Goal: Task Accomplishment & Management: Use online tool/utility

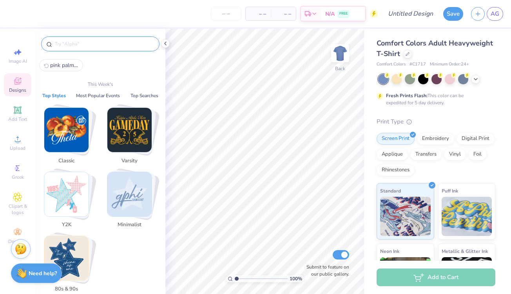
click at [107, 46] on input "text" at bounding box center [104, 44] width 100 height 8
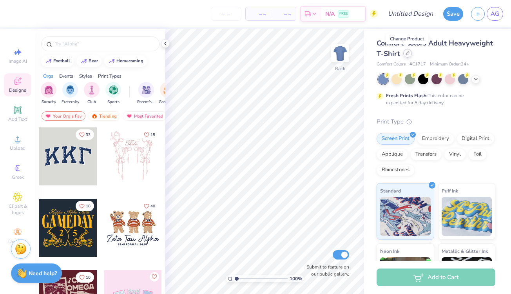
click at [406, 55] on icon at bounding box center [408, 53] width 4 height 4
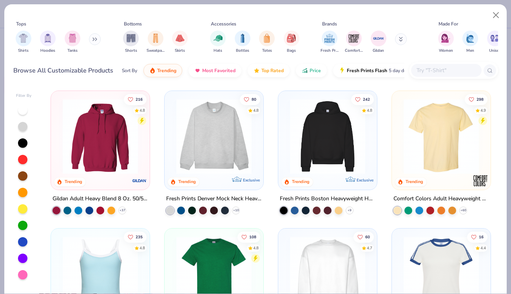
click at [428, 66] on input "text" at bounding box center [446, 70] width 60 height 9
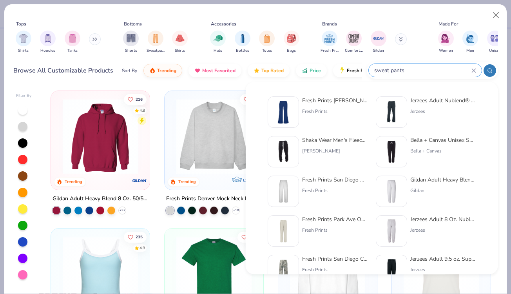
type input "sweat pants"
click at [284, 199] on img at bounding box center [283, 191] width 24 height 24
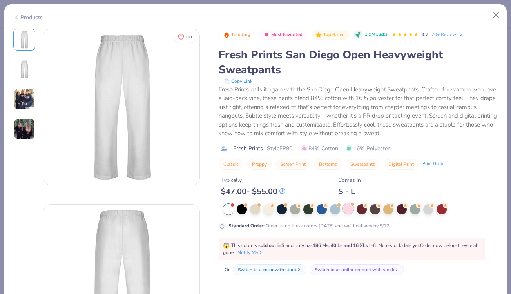
click at [347, 214] on div at bounding box center [349, 209] width 10 height 10
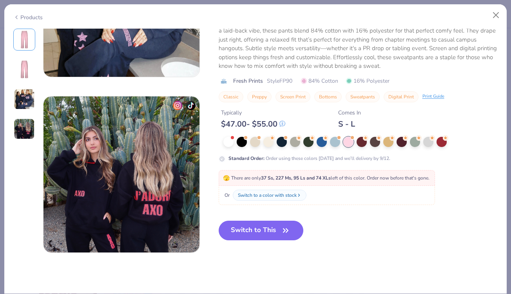
scroll to position [464, 0]
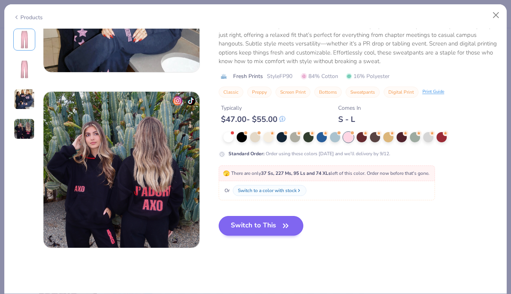
click at [259, 226] on button "Switch to This" at bounding box center [261, 226] width 85 height 20
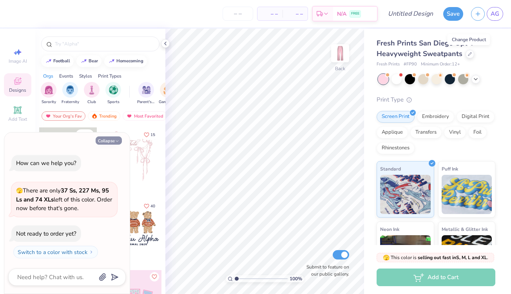
click at [111, 142] on button "Collapse" at bounding box center [109, 140] width 26 height 8
type textarea "x"
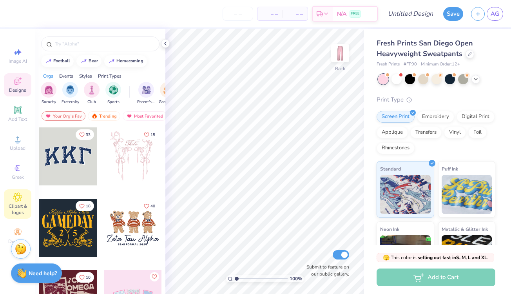
click at [16, 204] on span "Clipart & logos" at bounding box center [17, 209] width 27 height 13
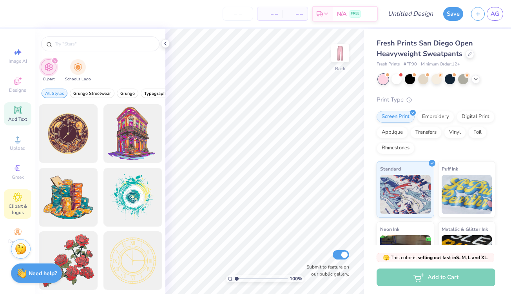
click at [11, 114] on div "Add Text" at bounding box center [17, 113] width 27 height 23
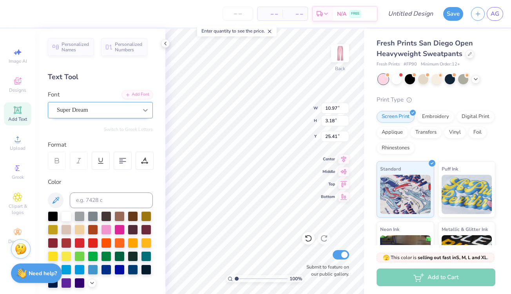
type textarea "T"
click at [129, 110] on div "Super Dream" at bounding box center [97, 110] width 82 height 12
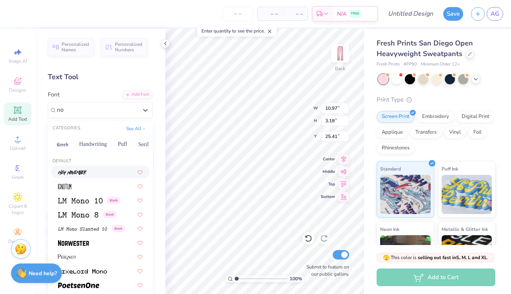
type input "n"
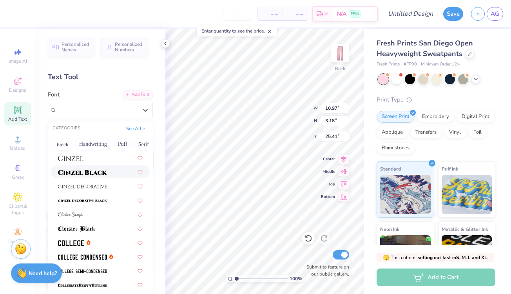
scroll to position [950, 0]
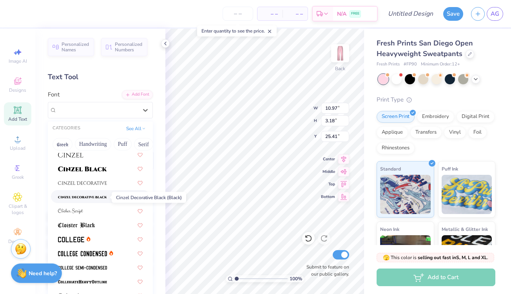
click at [99, 199] on img at bounding box center [82, 197] width 49 height 5
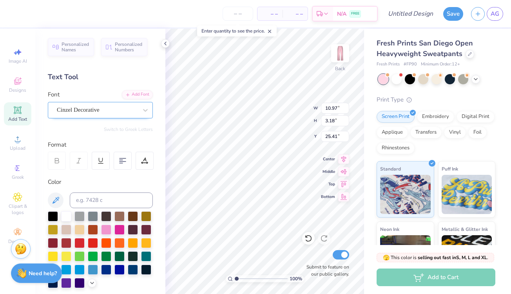
type textarea "n"
click at [144, 108] on icon at bounding box center [146, 110] width 8 height 8
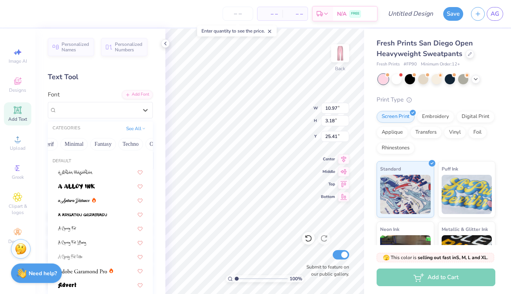
scroll to position [0, 213]
click at [76, 148] on button "Minimal" at bounding box center [74, 144] width 27 height 13
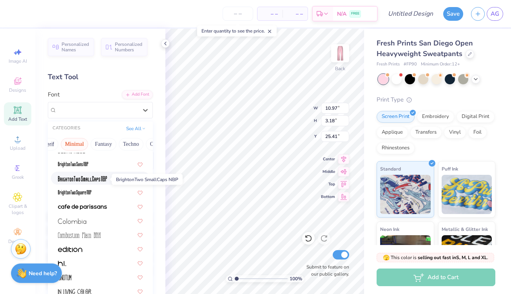
scroll to position [50, 0]
click at [78, 162] on img at bounding box center [73, 164] width 30 height 5
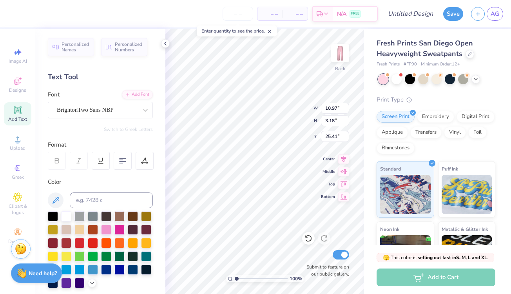
scroll to position [0, 3]
type textarea "notre dame de sion"
type input "10.53"
type input "1.73"
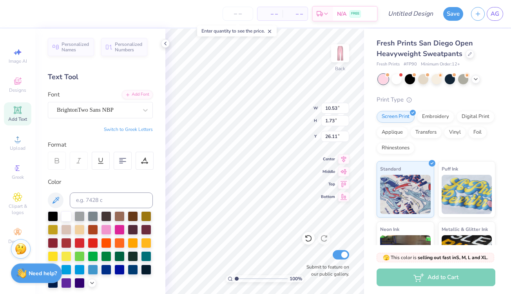
type input "9.27"
type input "1.52"
click at [118, 231] on div at bounding box center [120, 229] width 10 height 10
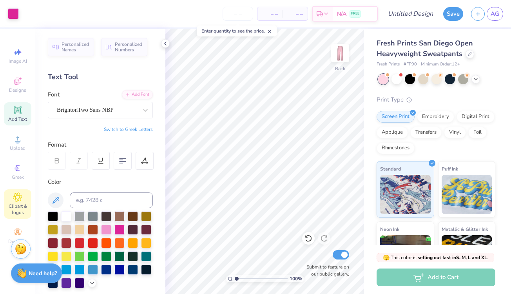
click at [20, 201] on icon at bounding box center [17, 197] width 9 height 9
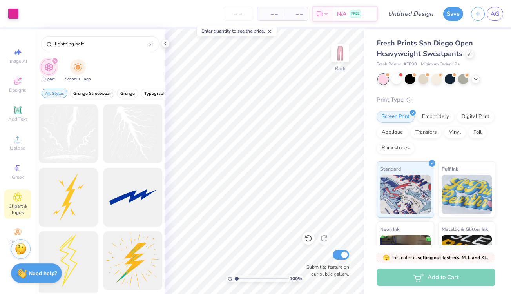
type input "lightning bolt"
click at [84, 257] on div at bounding box center [68, 261] width 65 height 65
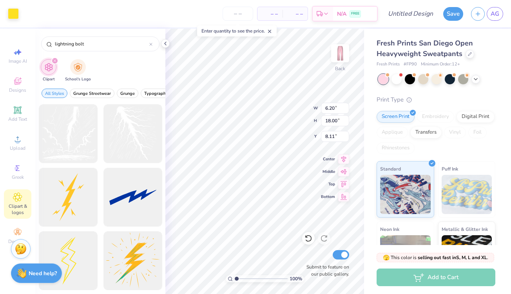
type input "7.47"
type input "1.49"
type input "4.31"
type input "21.16"
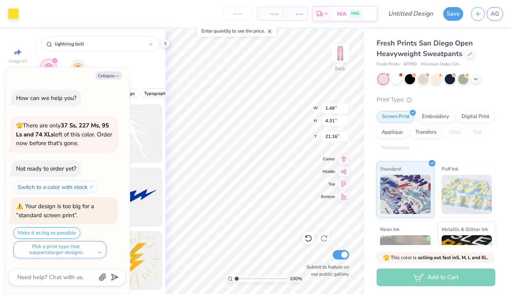
type textarea "x"
type input "21.06"
click at [14, 10] on div at bounding box center [13, 12] width 11 height 11
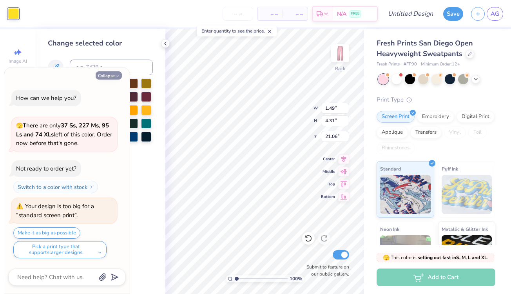
click at [115, 78] on icon "button" at bounding box center [117, 76] width 5 height 5
type textarea "x"
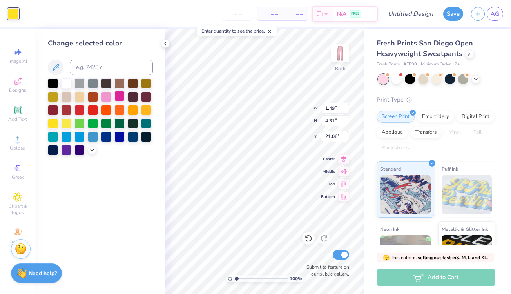
click at [120, 97] on div at bounding box center [120, 96] width 10 height 10
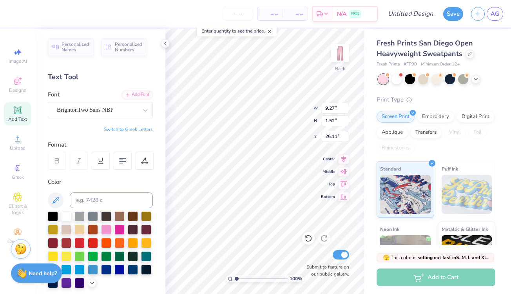
type input "15.49"
type input "10.36"
type input "1.49"
type input "4.31"
type input "6.05"
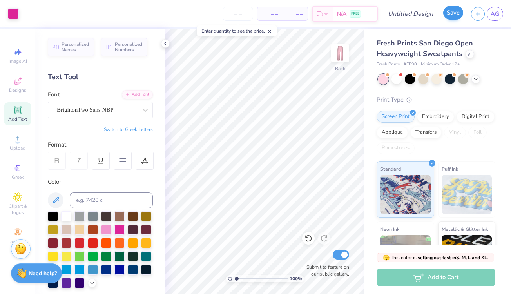
click at [456, 15] on button "Save" at bounding box center [454, 13] width 20 height 14
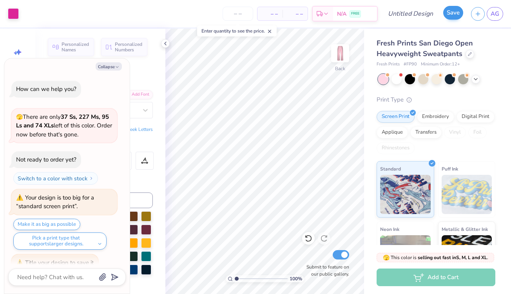
scroll to position [11, 0]
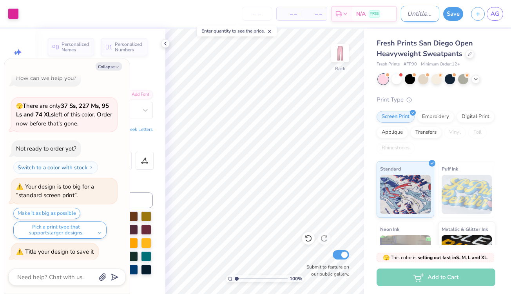
type textarea "x"
click at [418, 15] on input "Design Title" at bounding box center [420, 14] width 38 height 16
type input "p"
type textarea "x"
type input "pi"
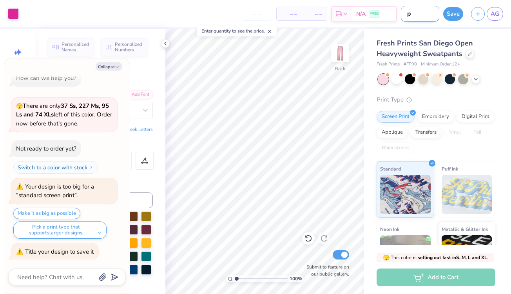
type textarea "x"
type input "pin"
type textarea "x"
type input "pink"
type textarea "x"
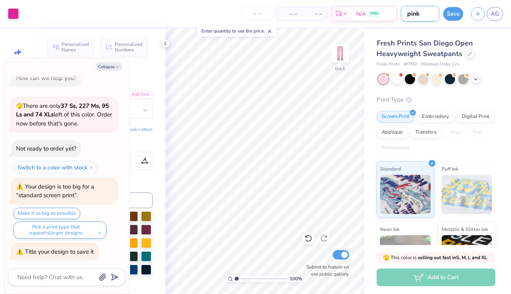
type input "pink"
type textarea "x"
type input "pink s"
type textarea "x"
type input "pink sw"
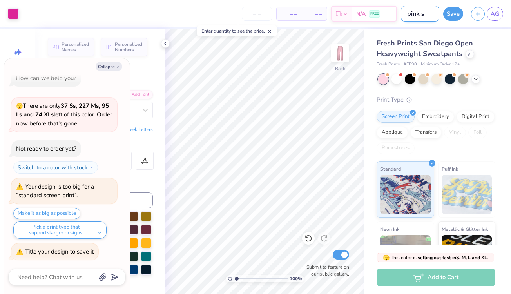
type textarea "x"
type input "pink swe"
type textarea "x"
type input "pink swea"
type textarea "x"
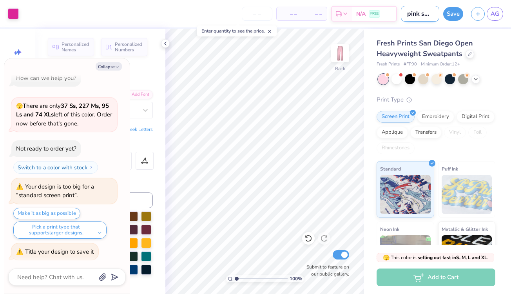
type input "pink sweat"
type textarea "x"
type input "pink sweat"
type textarea "x"
type input "pink sweat p"
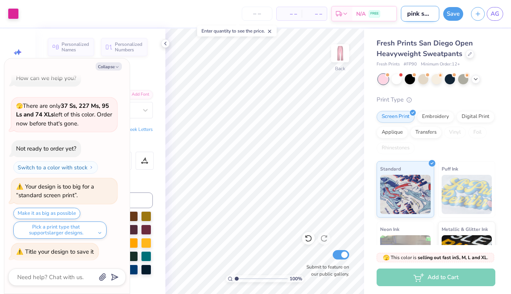
type textarea "x"
type input "pink sweat pa"
type textarea "x"
type input "pink sweat pan"
type textarea "x"
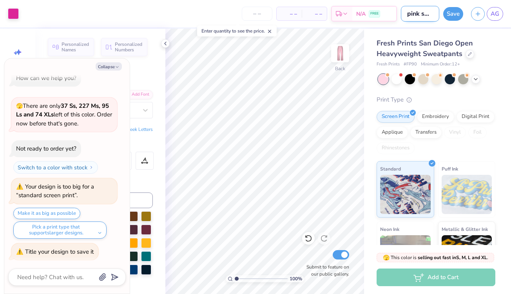
type input "pink sweat pant"
type textarea "x"
type input "pink sweat pants"
type textarea "x"
type input "pink sweat pants"
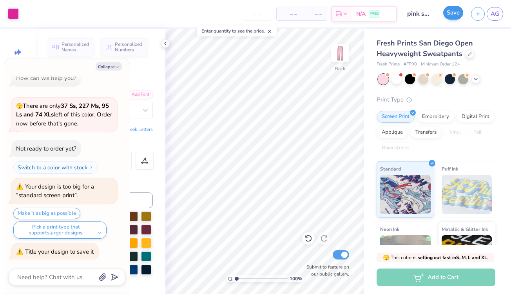
click at [455, 10] on button "Save" at bounding box center [454, 13] width 20 height 14
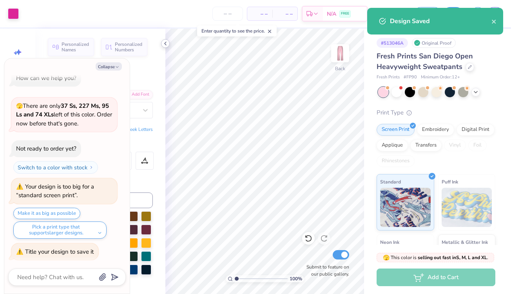
click at [166, 42] on icon at bounding box center [165, 43] width 6 height 6
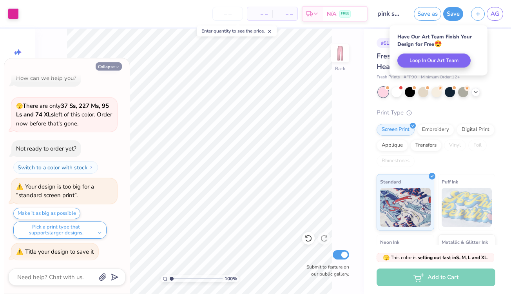
click at [112, 67] on button "Collapse" at bounding box center [109, 66] width 26 height 8
type textarea "x"
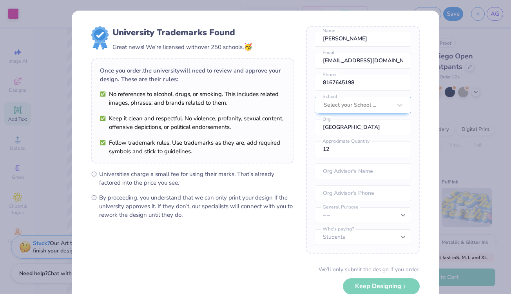
scroll to position [29, 0]
click at [50, 172] on div "University Trademarks Found Great news! We’re licensed with over 250 schools. 🥳…" at bounding box center [255, 147] width 511 height 294
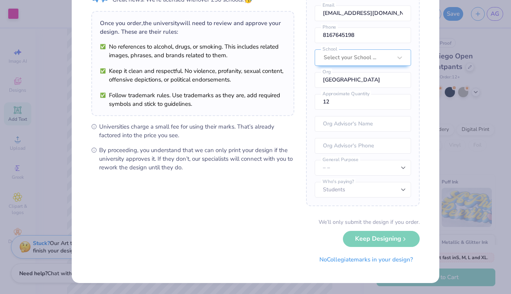
scroll to position [47, 0]
click at [386, 234] on div "We’ll only submit the design if you order. Keep Designing No Collegiate marks i…" at bounding box center [255, 242] width 329 height 49
click at [388, 241] on div "We’ll only submit the design if you order. Keep Designing No Collegiate marks i…" at bounding box center [255, 242] width 329 height 49
click at [376, 257] on button "No Collegiate marks in your design?" at bounding box center [366, 258] width 107 height 16
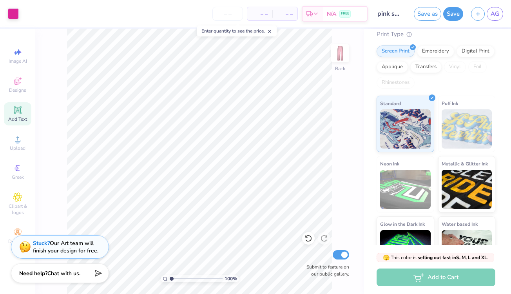
scroll to position [86, 0]
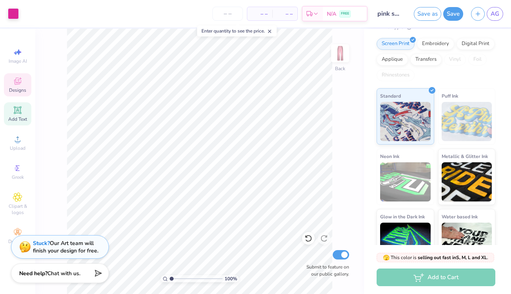
click at [25, 90] on span "Designs" at bounding box center [17, 90] width 17 height 6
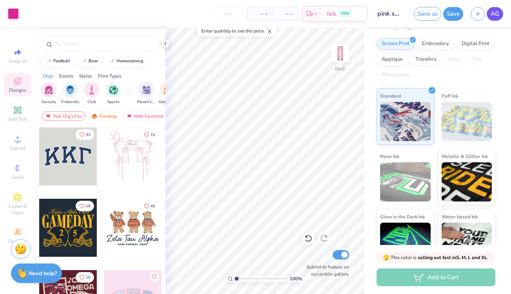
click at [491, 13] on link "AG" at bounding box center [495, 14] width 16 height 14
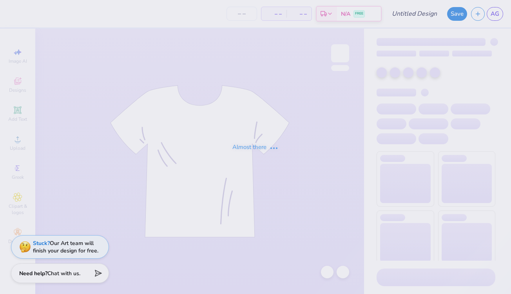
type input "Pink Sion Hoodie"
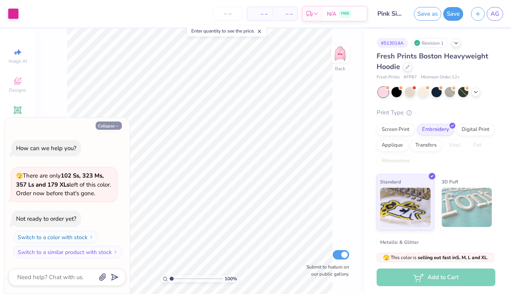
click at [110, 122] on button "Collapse" at bounding box center [109, 126] width 26 height 8
type textarea "x"
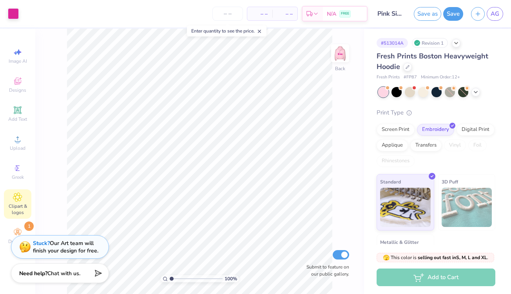
click at [18, 205] on span "Clipart & logos" at bounding box center [17, 209] width 27 height 13
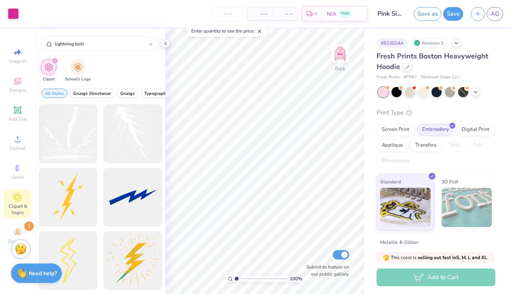
type input "lightning bolt"
click at [75, 253] on div at bounding box center [68, 261] width 65 height 65
click at [55, 247] on div at bounding box center [68, 261] width 65 height 65
type input "1.77"
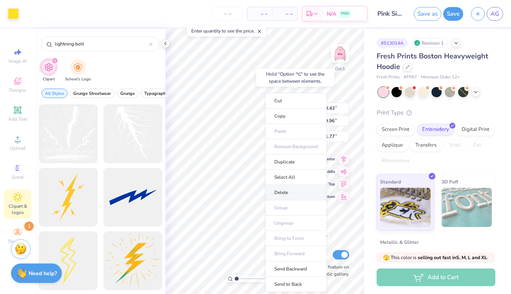
click at [287, 193] on li "Delete" at bounding box center [297, 192] width 62 height 15
click at [287, 191] on li "Delete" at bounding box center [292, 192] width 62 height 15
